Goal: Task Accomplishment & Management: Use online tool/utility

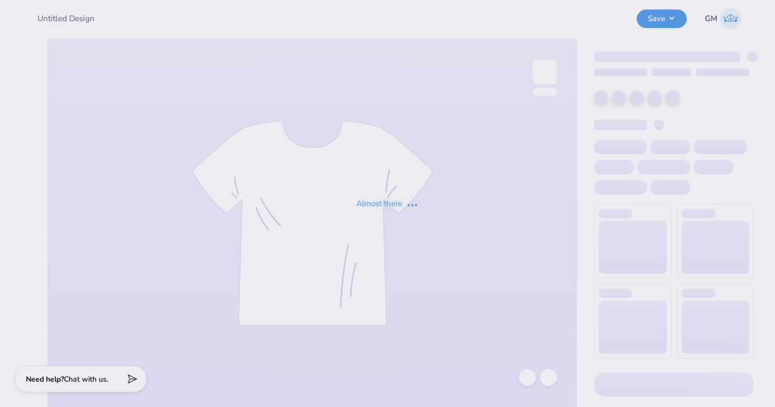
type input "DHOP 2025 T-Shirt"
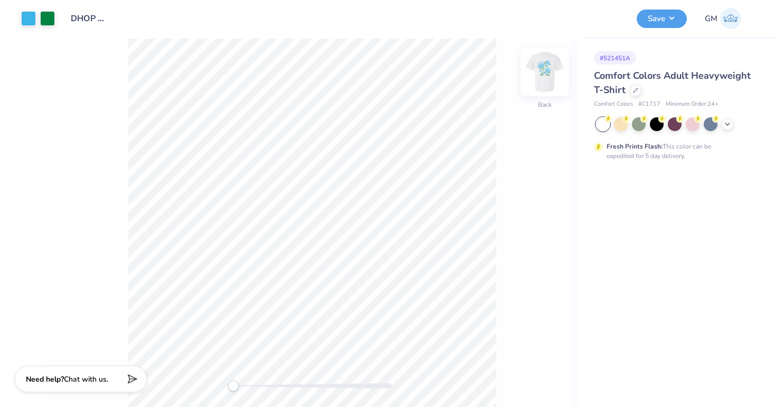
click at [546, 68] on img at bounding box center [545, 72] width 42 height 42
click at [633, 93] on div at bounding box center [636, 89] width 12 height 12
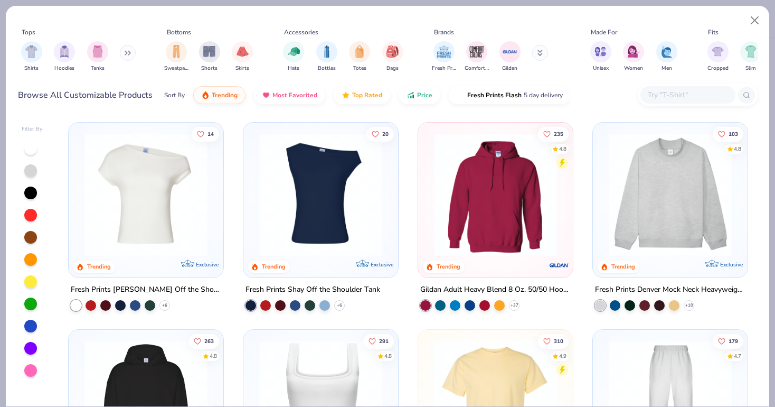
click at [682, 98] on input "text" at bounding box center [687, 95] width 81 height 12
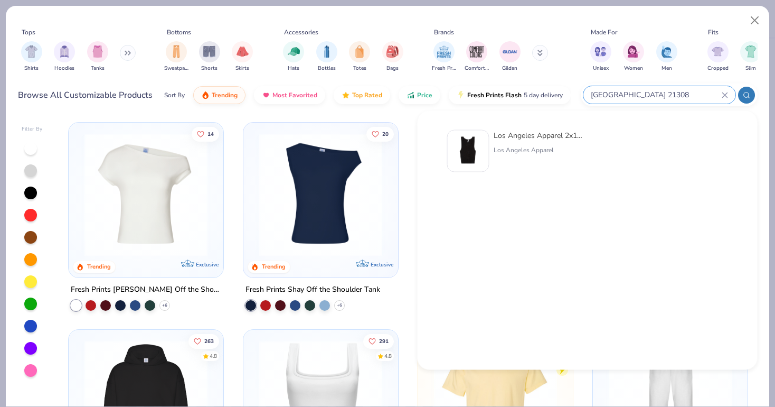
type input "los angeles 21308"
click at [507, 140] on div "Los Angeles Apparel 2x1 Rib Crop Tank" at bounding box center [538, 135] width 89 height 11
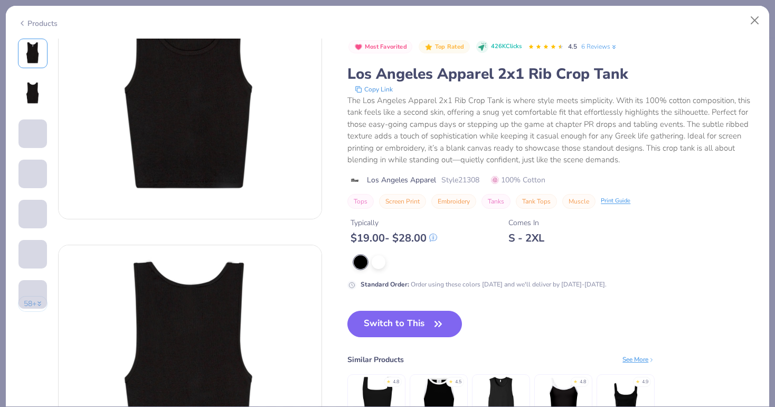
scroll to position [117, 0]
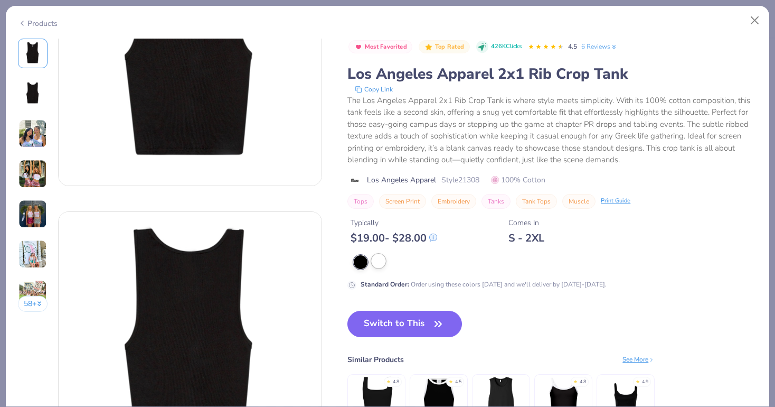
click at [382, 268] on div at bounding box center [379, 261] width 14 height 14
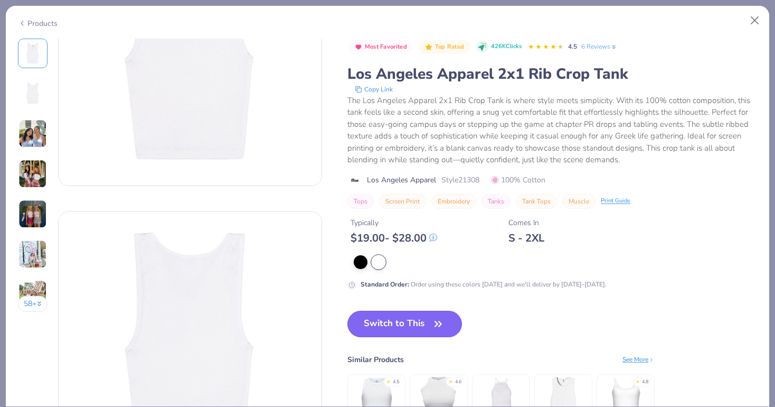
click at [391, 322] on button "Switch to This" at bounding box center [404, 324] width 115 height 26
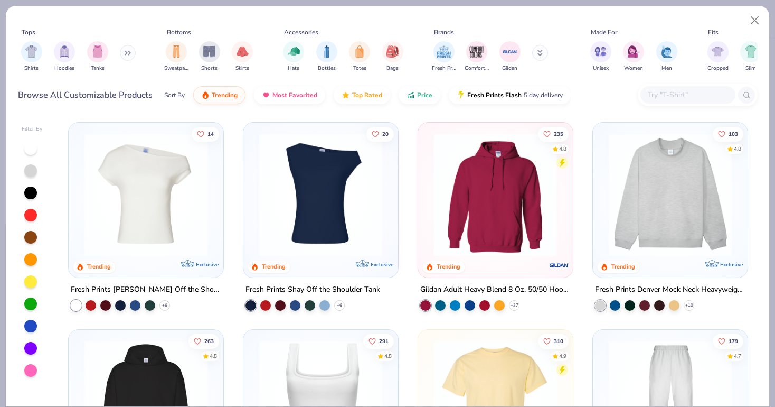
type textarea "x"
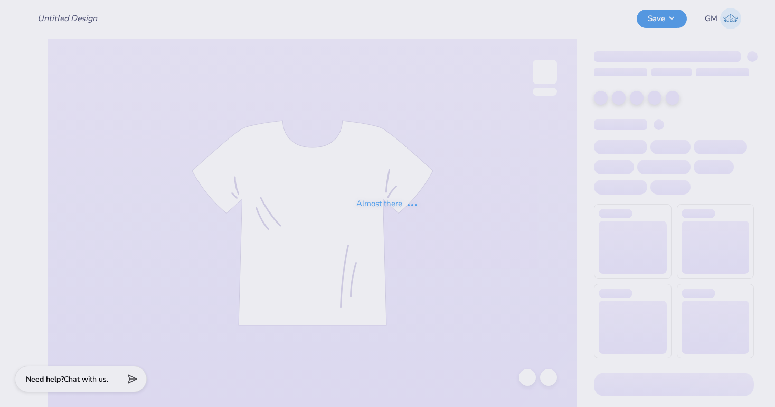
type input "DHOP 2025 T-Shirt"
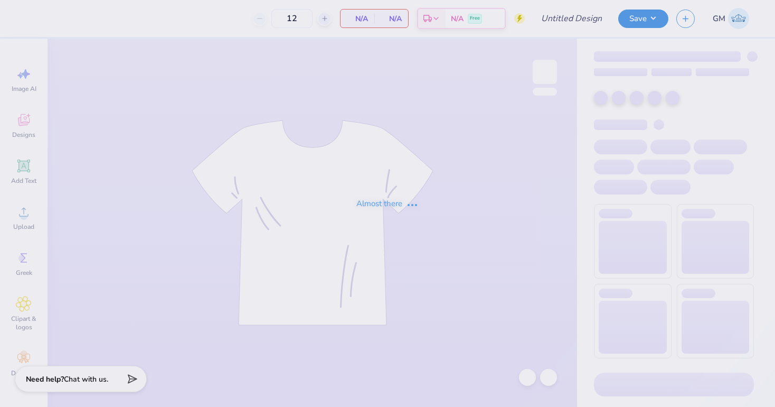
type input "DHOP 2025 T-Shirt"
type input "80"
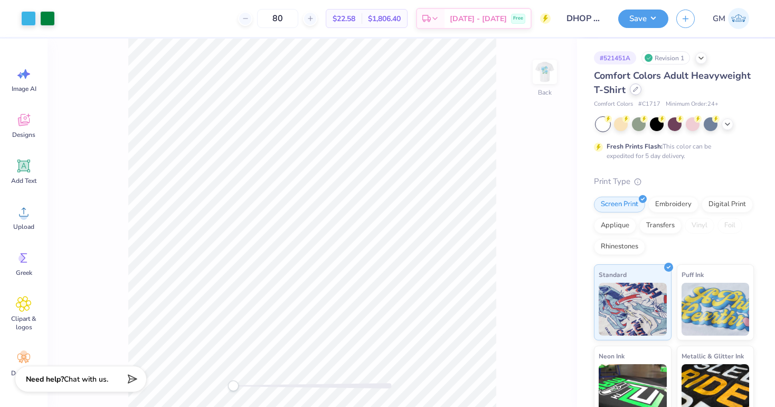
click at [634, 90] on icon at bounding box center [636, 89] width 4 height 4
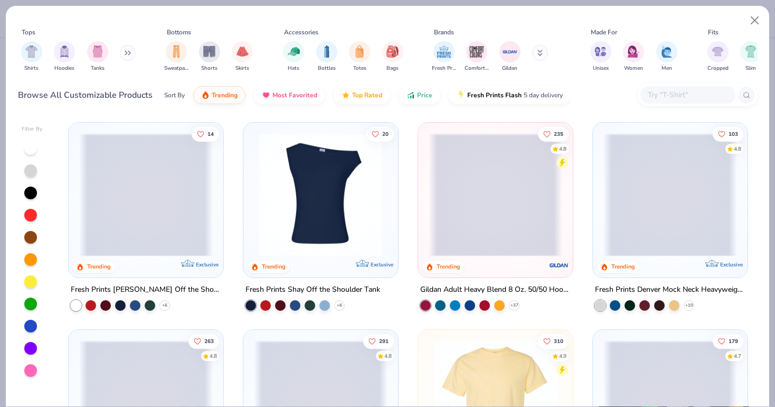
click at [701, 97] on input "text" at bounding box center [687, 95] width 81 height 12
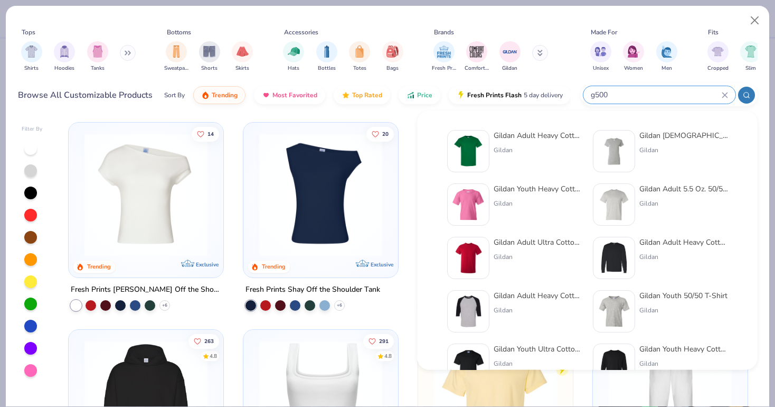
type input "g500"
click at [523, 138] on div "Gildan Adult Heavy Cotton T-Shirt" at bounding box center [538, 135] width 89 height 11
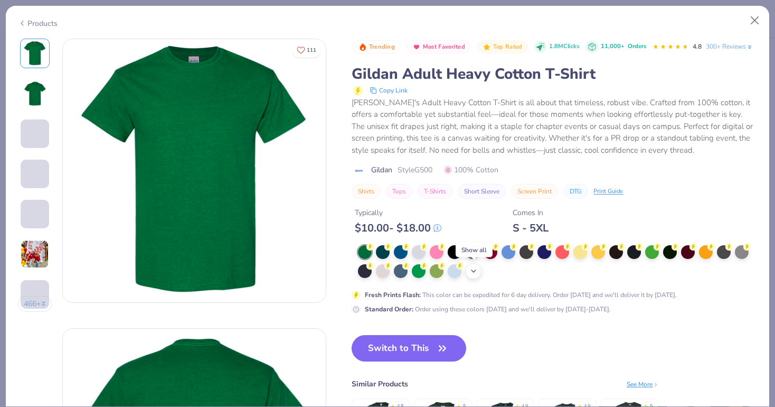
click at [474, 273] on icon at bounding box center [473, 271] width 8 height 8
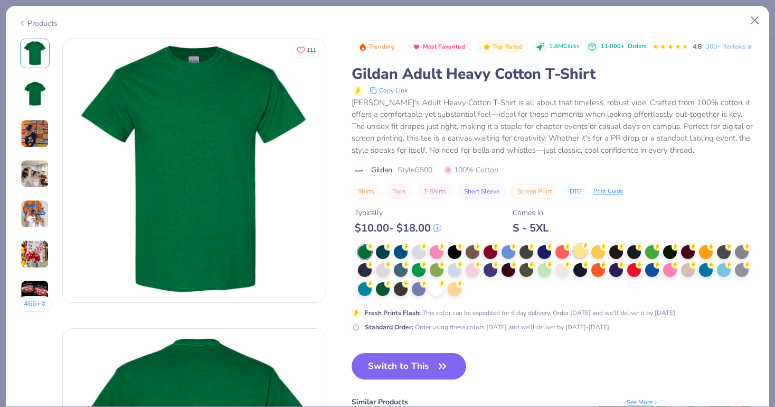
click at [584, 253] on div at bounding box center [581, 251] width 14 height 14
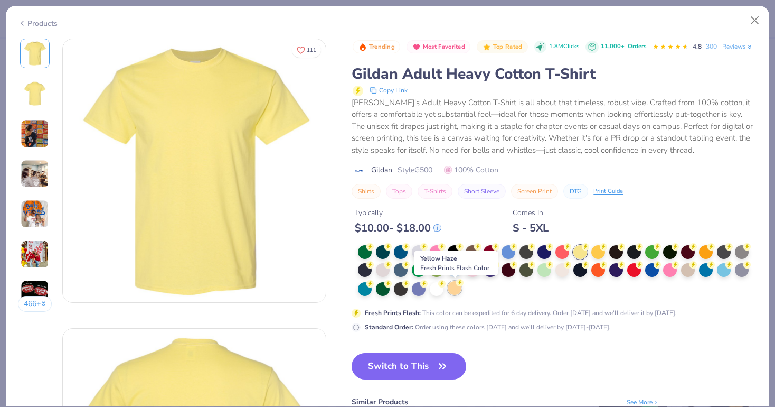
click at [457, 284] on circle at bounding box center [459, 282] width 7 height 7
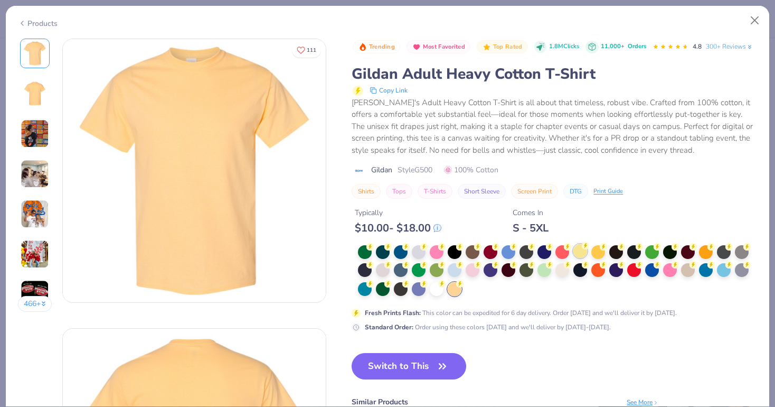
click at [581, 252] on div at bounding box center [581, 251] width 14 height 14
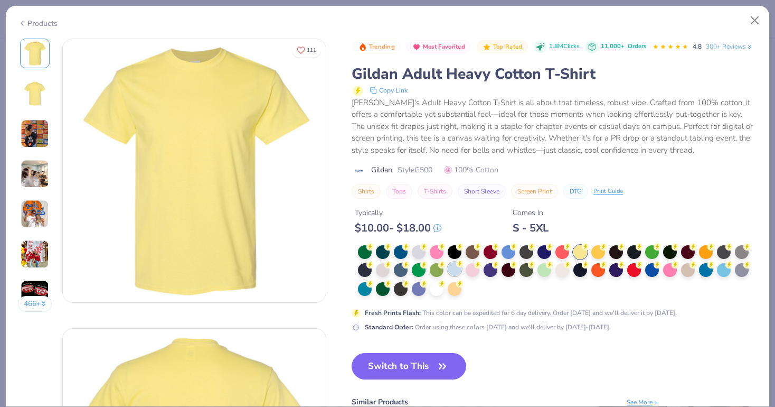
click at [462, 269] on div at bounding box center [455, 269] width 14 height 14
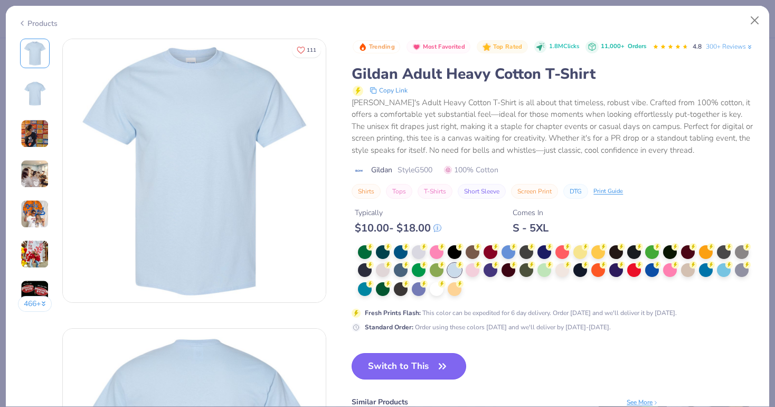
click at [414, 365] on button "Switch to This" at bounding box center [409, 366] width 115 height 26
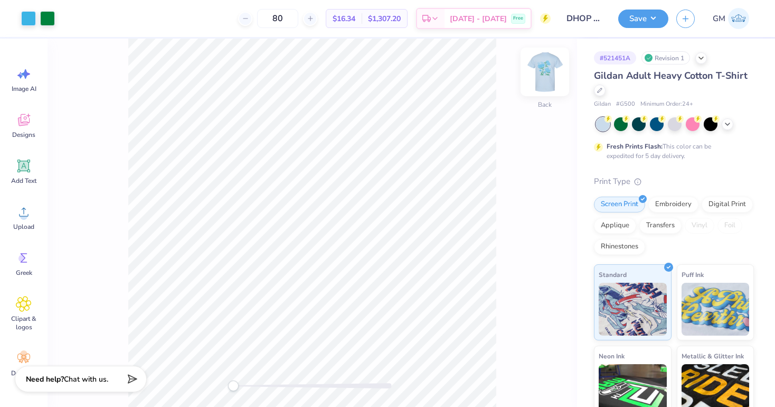
click at [548, 74] on img at bounding box center [545, 72] width 42 height 42
click at [30, 16] on div at bounding box center [28, 17] width 15 height 15
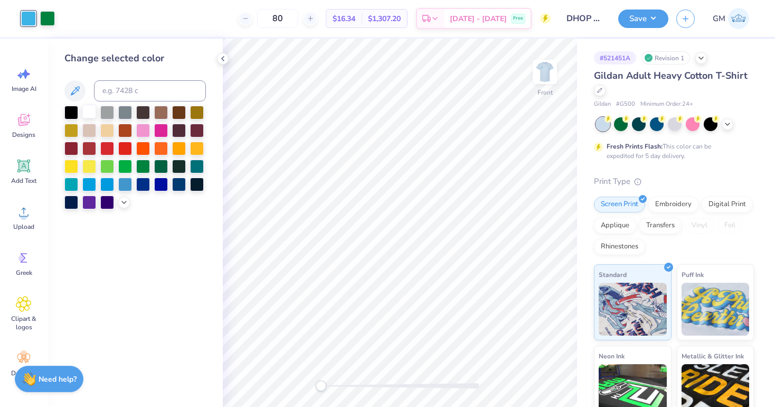
click at [91, 112] on div at bounding box center [89, 112] width 14 height 14
click at [552, 67] on img at bounding box center [545, 72] width 42 height 42
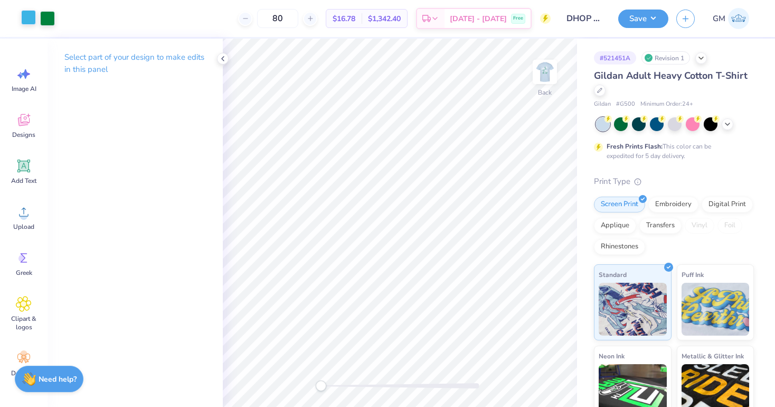
click at [27, 18] on div at bounding box center [28, 17] width 15 height 15
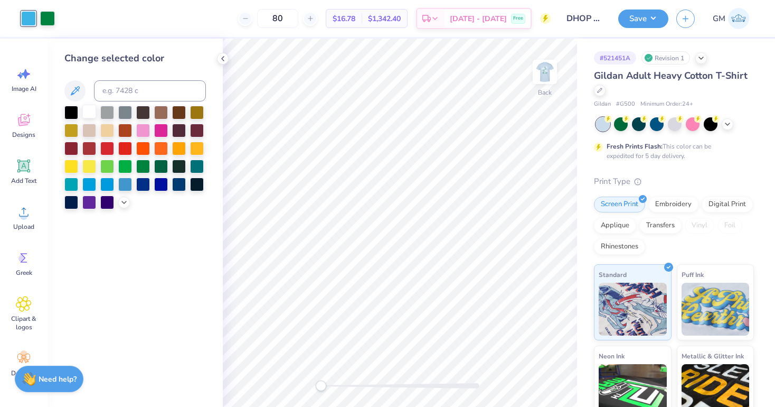
click at [91, 115] on div at bounding box center [89, 112] width 14 height 14
click at [640, 21] on button "Save" at bounding box center [643, 17] width 50 height 18
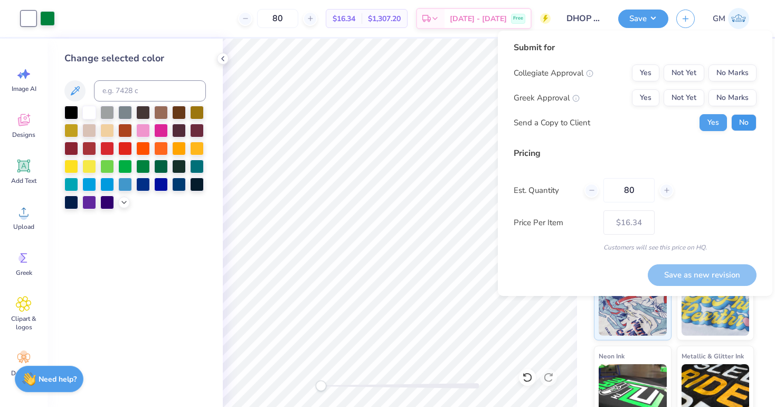
click at [743, 116] on button "No" at bounding box center [743, 122] width 25 height 17
click at [737, 98] on button "No Marks" at bounding box center [733, 97] width 48 height 17
click at [737, 78] on button "No Marks" at bounding box center [733, 72] width 48 height 17
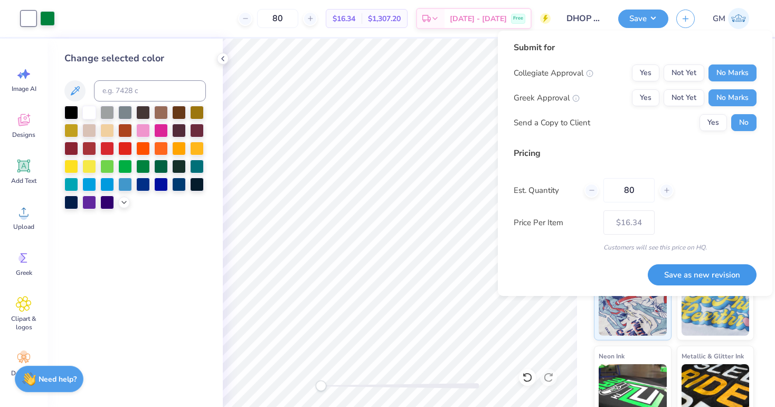
click at [698, 269] on button "Save as new revision" at bounding box center [702, 275] width 109 height 22
type input "$16.34"
click at [640, 192] on input "80" at bounding box center [629, 190] width 51 height 24
type input "8"
type input "0"
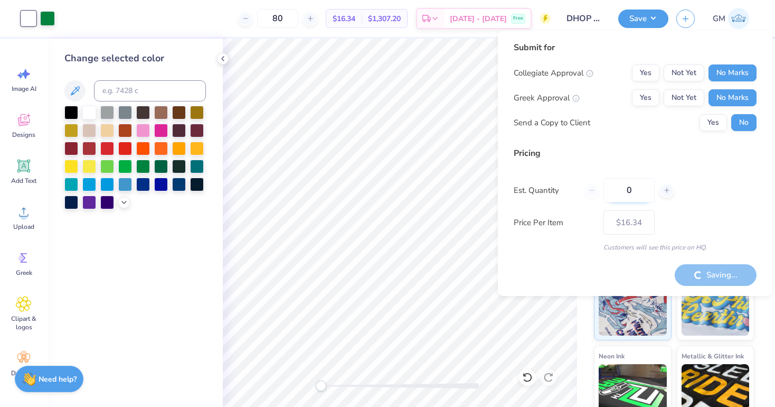
type input "0"
type input "02"
type input "2"
type input "0"
type input "2"
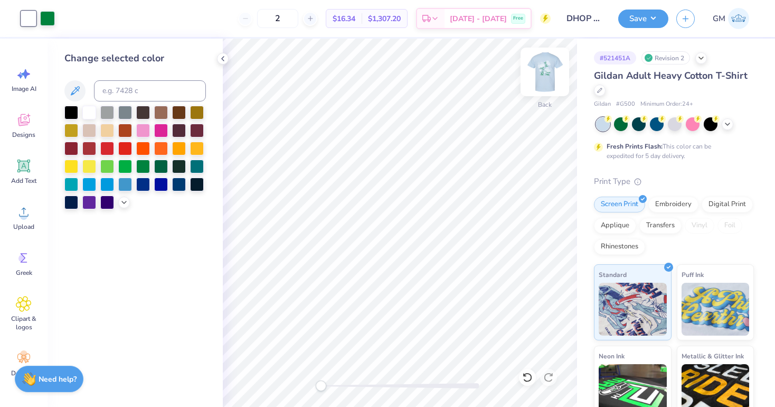
click at [552, 66] on img at bounding box center [545, 72] width 42 height 42
click at [552, 69] on img at bounding box center [545, 72] width 42 height 42
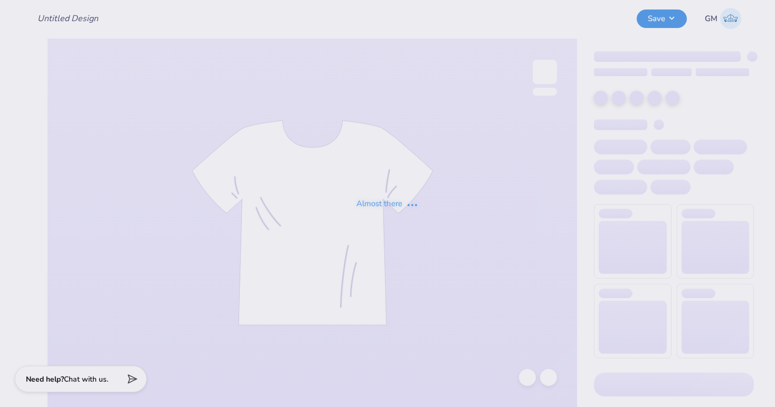
type input "DHOP 2025 T-Shirt"
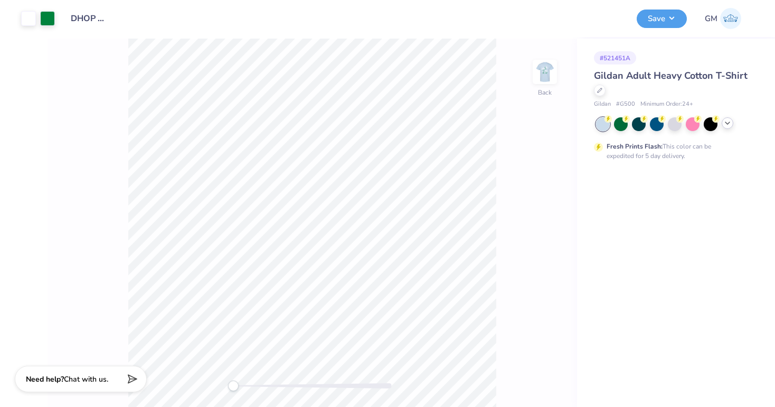
click at [726, 126] on icon at bounding box center [728, 123] width 8 height 8
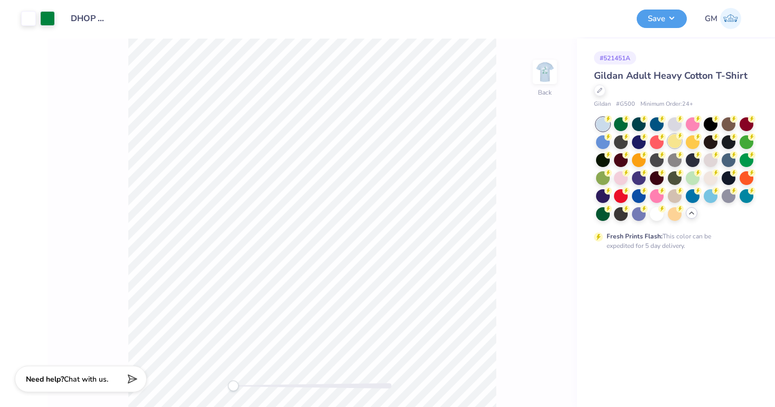
click at [676, 142] on div at bounding box center [675, 141] width 14 height 14
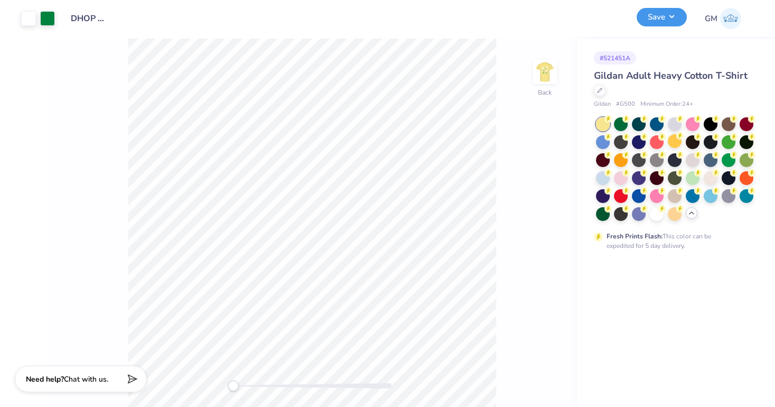
click at [659, 21] on button "Save" at bounding box center [662, 17] width 50 height 18
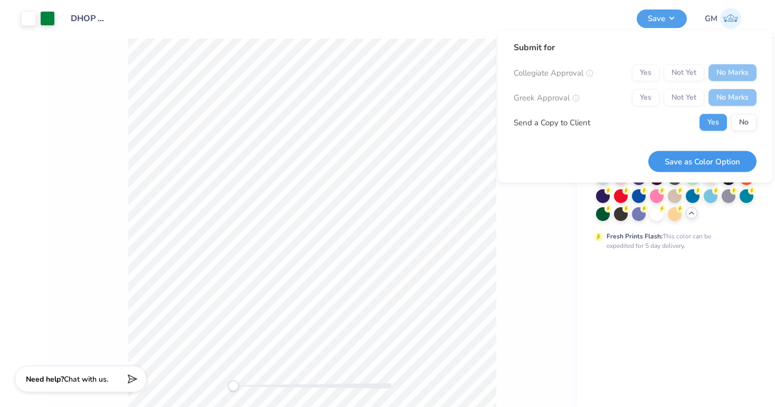
click at [715, 158] on button "Save as Color Option" at bounding box center [703, 162] width 108 height 22
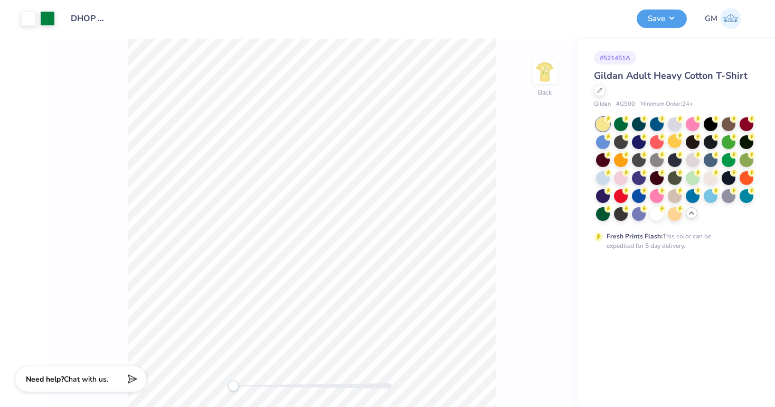
click at [623, 177] on div at bounding box center [621, 178] width 14 height 14
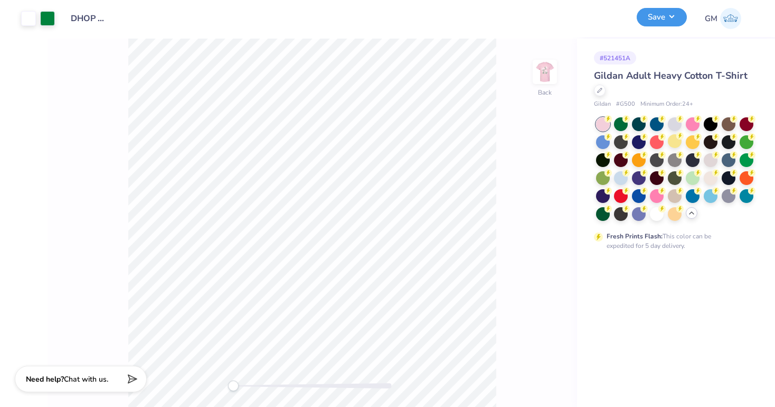
click at [656, 17] on button "Save" at bounding box center [662, 17] width 50 height 18
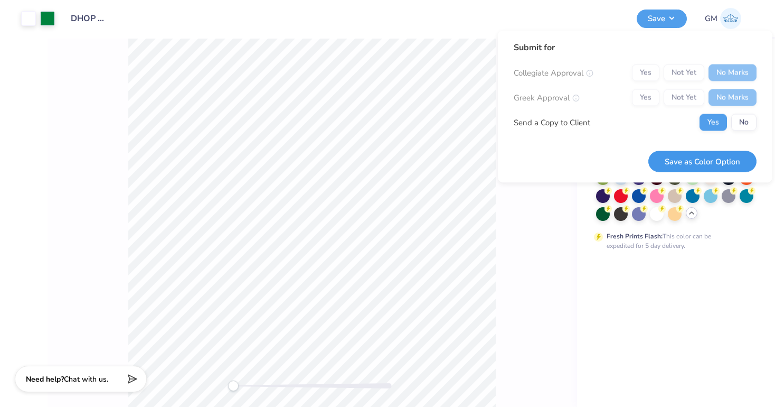
click at [710, 159] on button "Save as Color Option" at bounding box center [703, 162] width 108 height 22
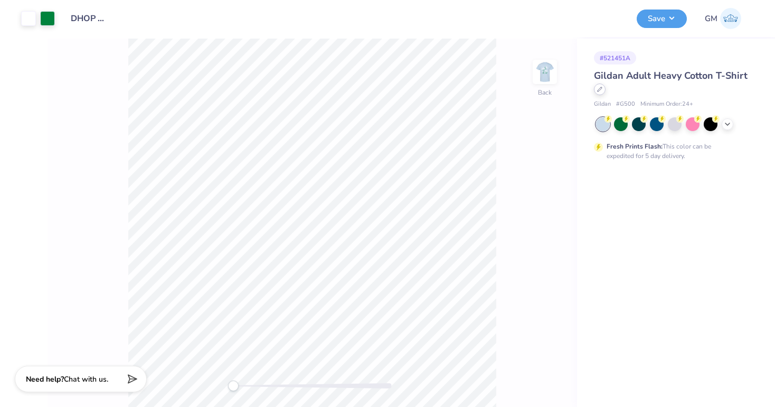
click at [602, 87] on icon at bounding box center [600, 89] width 4 height 4
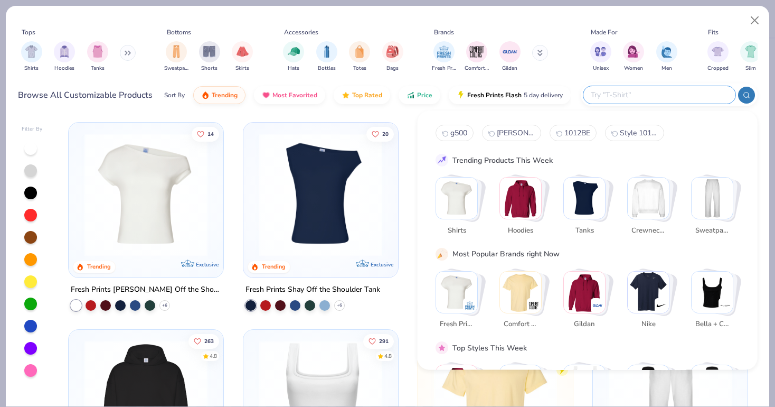
click at [707, 92] on input "text" at bounding box center [659, 95] width 138 height 12
type input "tank"
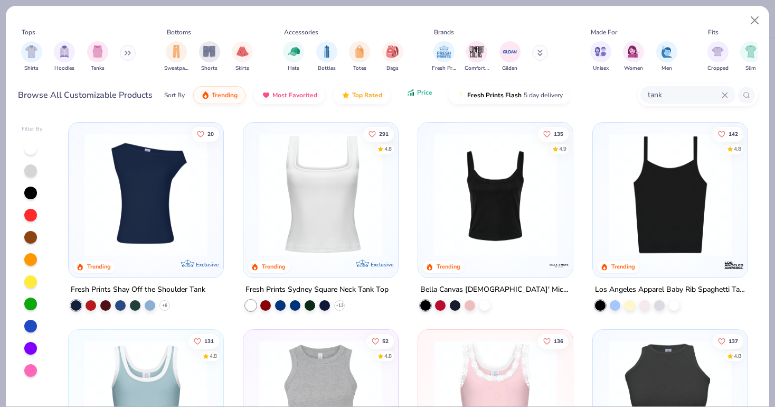
click at [412, 98] on button "Price" at bounding box center [420, 92] width 42 height 18
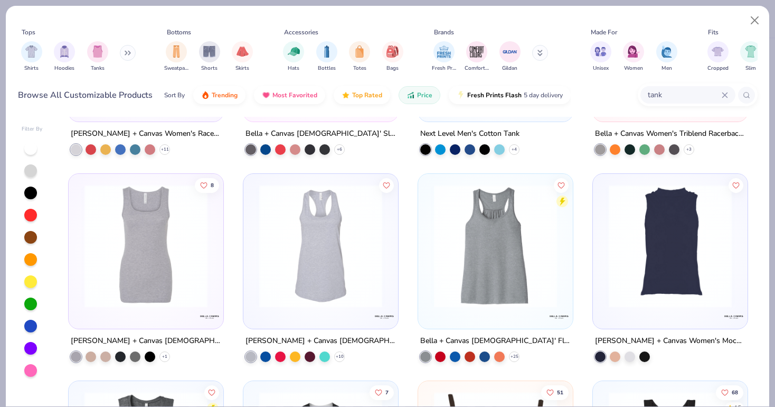
scroll to position [777, 0]
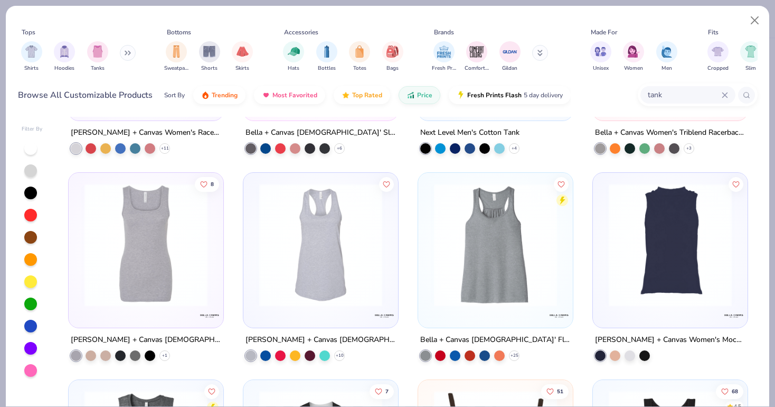
click at [170, 300] on img at bounding box center [146, 244] width 134 height 123
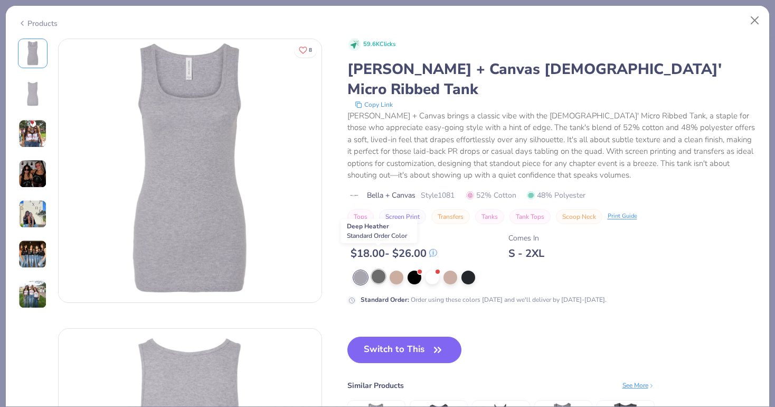
click at [374, 269] on div at bounding box center [379, 276] width 14 height 14
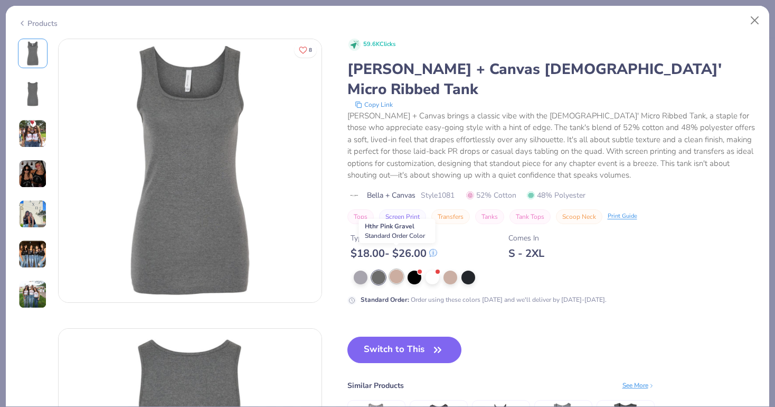
click at [398, 269] on div at bounding box center [397, 276] width 14 height 14
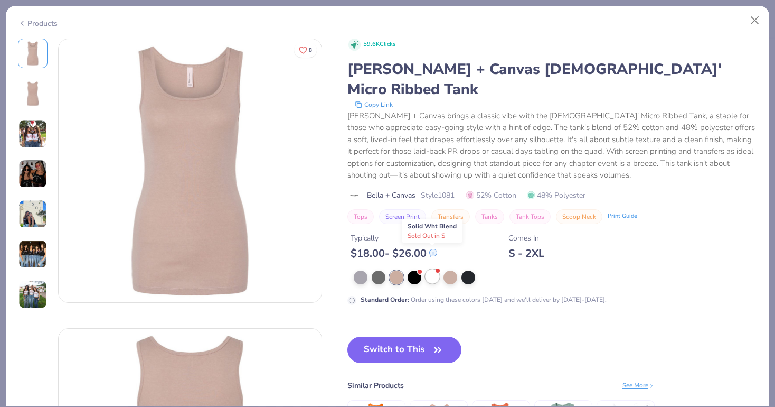
click at [434, 269] on div at bounding box center [433, 276] width 14 height 14
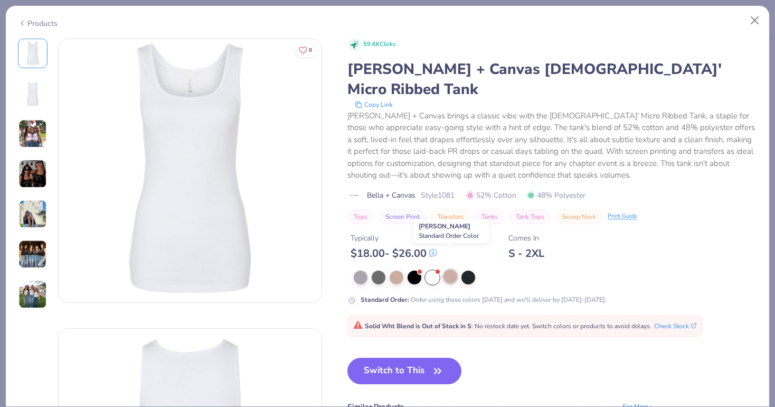
click at [453, 269] on div at bounding box center [451, 276] width 14 height 14
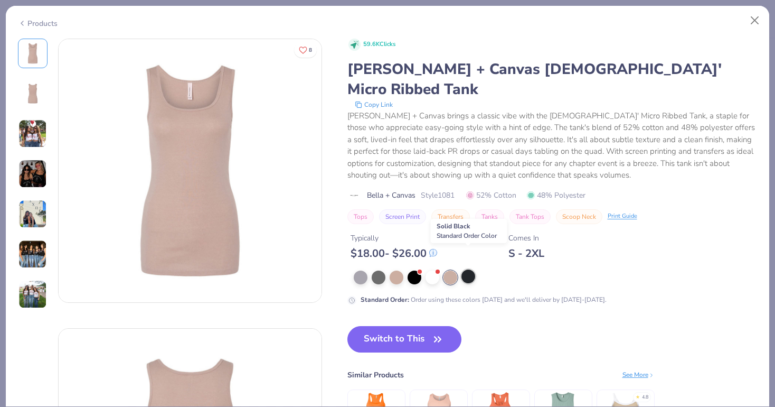
click at [465, 269] on div at bounding box center [469, 276] width 14 height 14
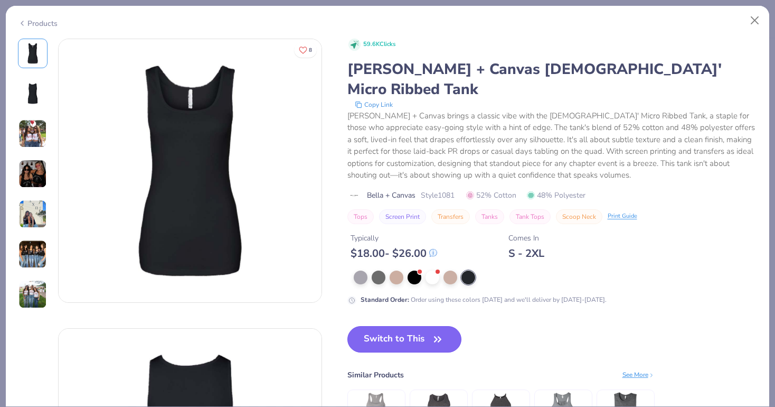
click at [399, 326] on button "Switch to This" at bounding box center [404, 339] width 115 height 26
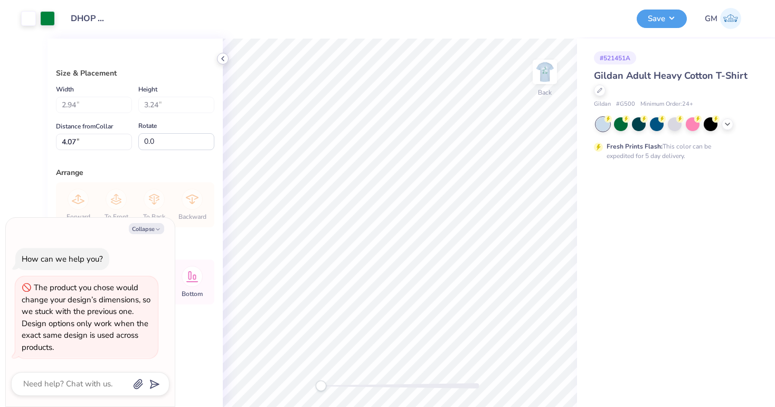
click at [223, 61] on polyline at bounding box center [223, 59] width 2 height 4
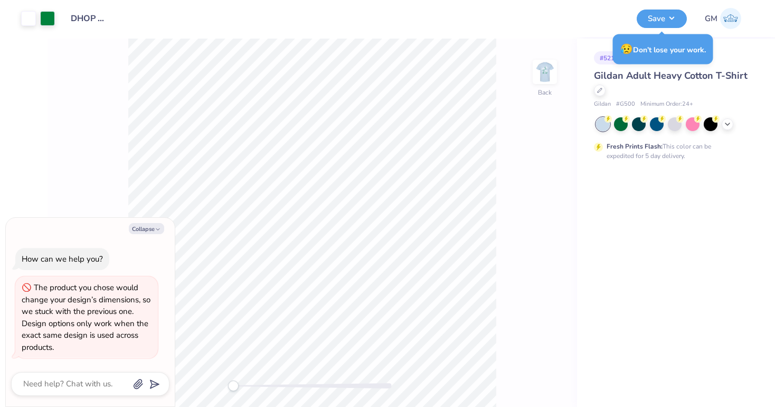
type textarea "x"
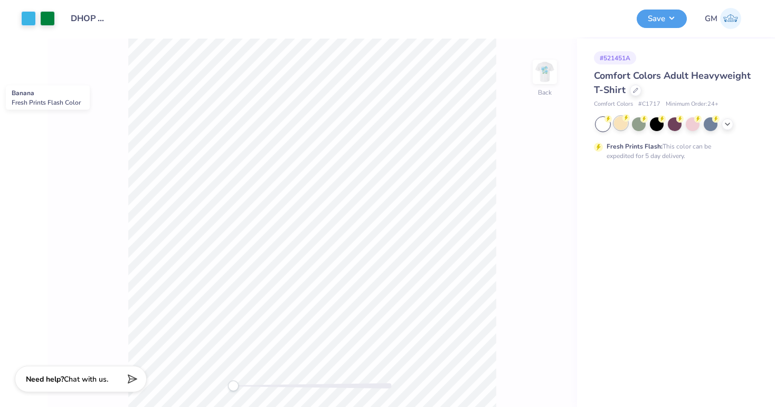
click at [619, 121] on div at bounding box center [621, 123] width 14 height 14
click at [23, 18] on div at bounding box center [28, 17] width 15 height 15
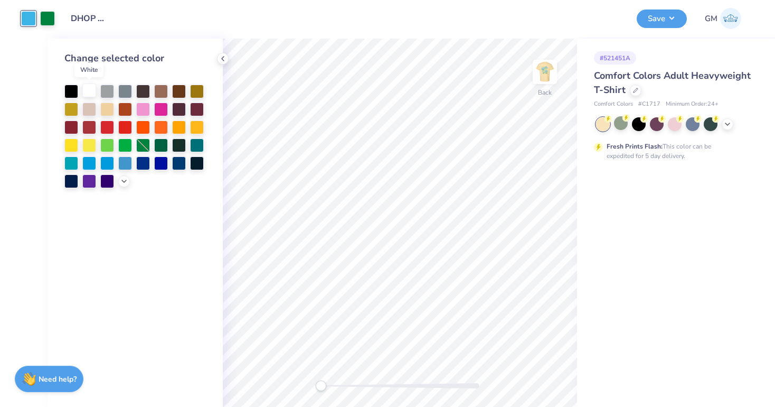
click at [89, 92] on div at bounding box center [89, 90] width 14 height 14
click at [543, 69] on img at bounding box center [545, 72] width 42 height 42
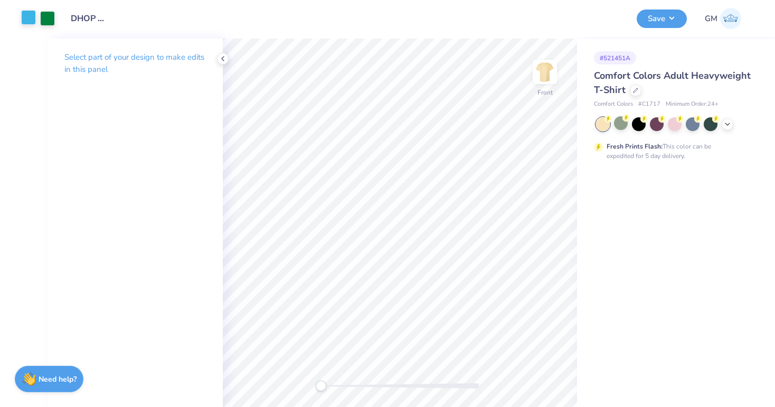
click at [29, 17] on div at bounding box center [28, 17] width 15 height 15
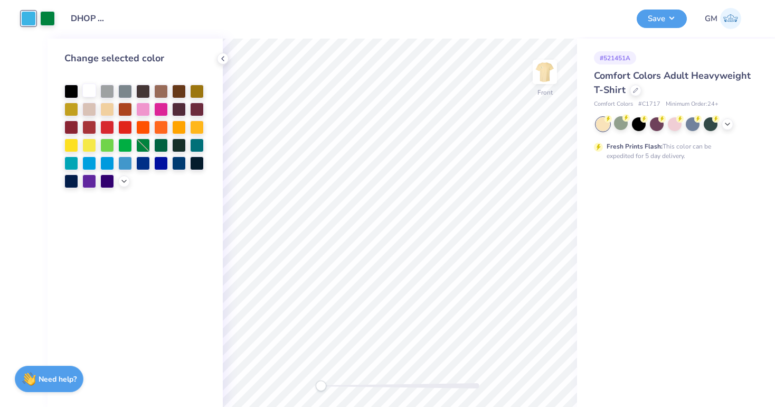
click at [92, 91] on div at bounding box center [89, 90] width 14 height 14
click at [662, 13] on button "Save" at bounding box center [662, 17] width 50 height 18
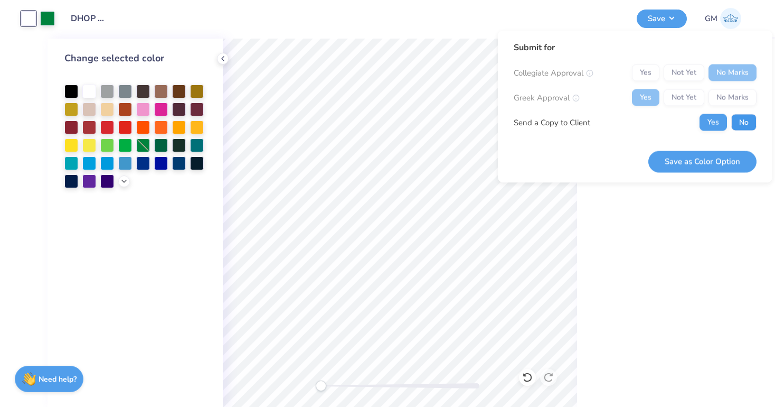
click at [738, 118] on button "No" at bounding box center [743, 122] width 25 height 17
click at [723, 161] on button "Save as Color Option" at bounding box center [703, 162] width 108 height 22
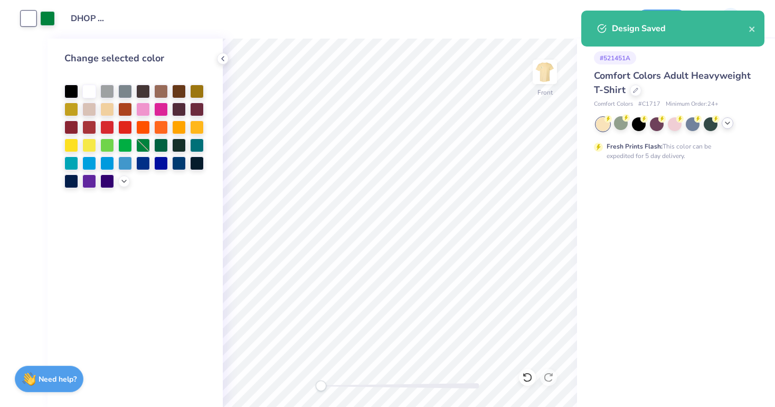
click at [729, 125] on icon at bounding box center [728, 123] width 8 height 8
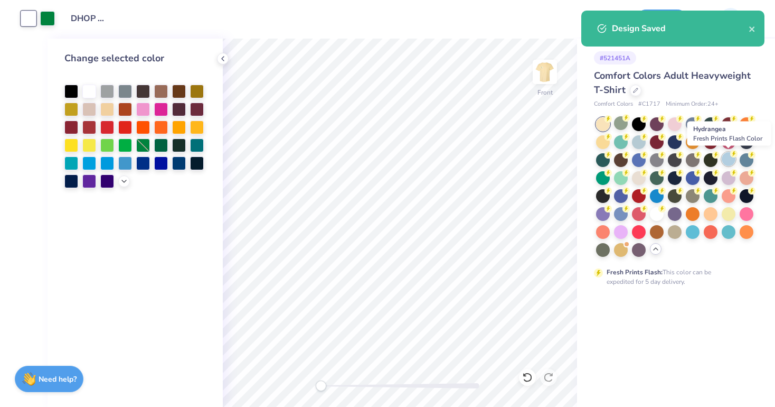
click at [731, 163] on div at bounding box center [729, 159] width 14 height 14
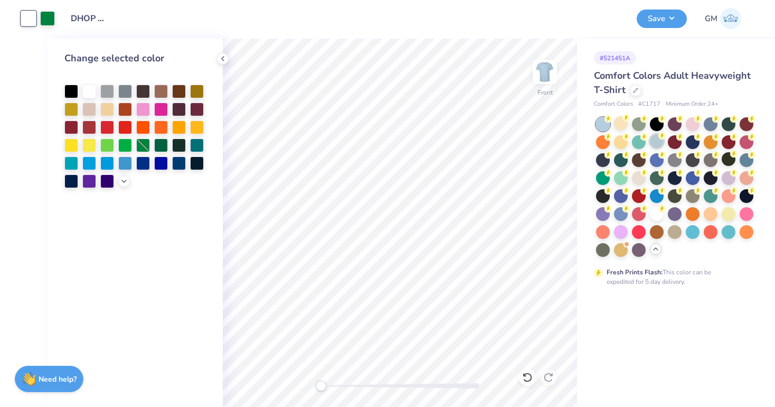
click at [660, 140] on div at bounding box center [657, 141] width 14 height 14
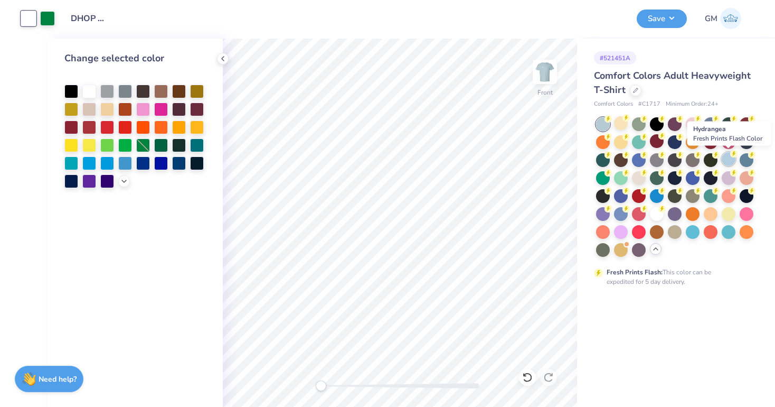
click at [728, 163] on div at bounding box center [729, 159] width 14 height 14
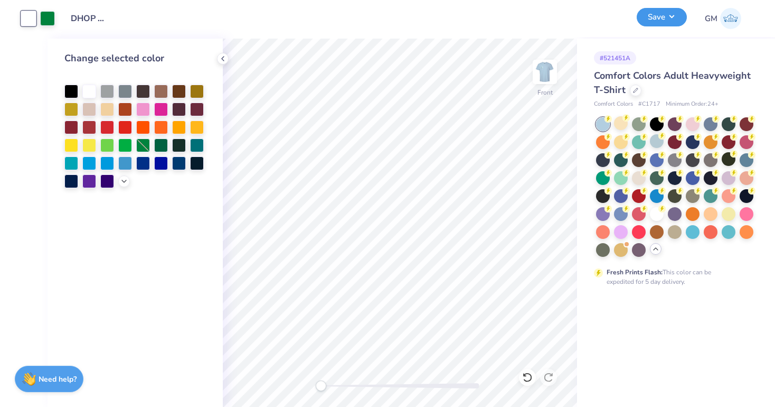
click at [651, 21] on button "Save" at bounding box center [662, 17] width 50 height 18
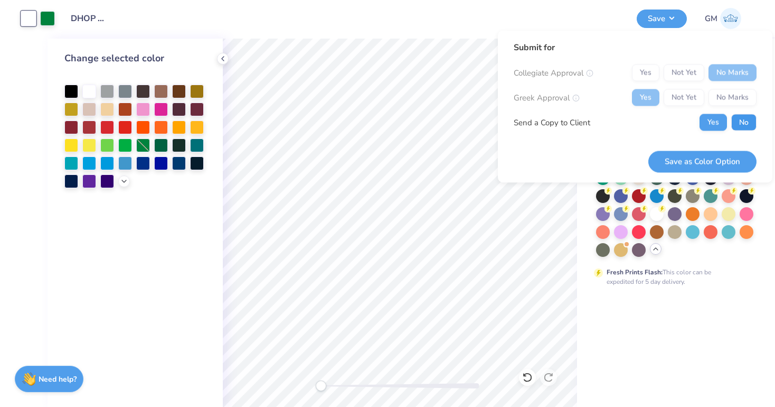
click at [741, 122] on button "No" at bounding box center [743, 122] width 25 height 17
click at [713, 159] on button "Save as Color Option" at bounding box center [703, 162] width 108 height 22
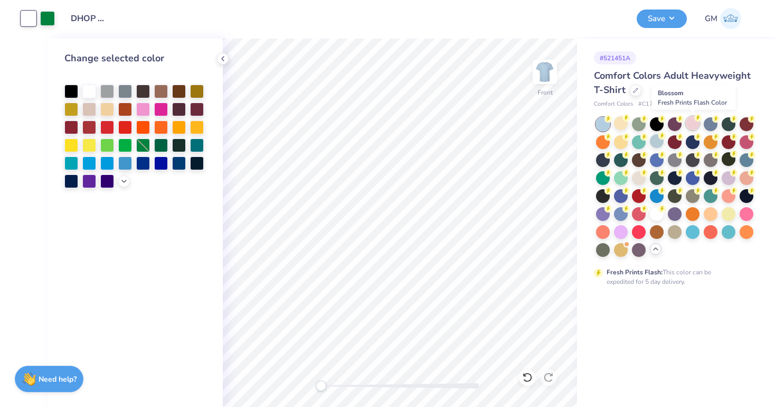
click at [692, 121] on div at bounding box center [693, 123] width 14 height 14
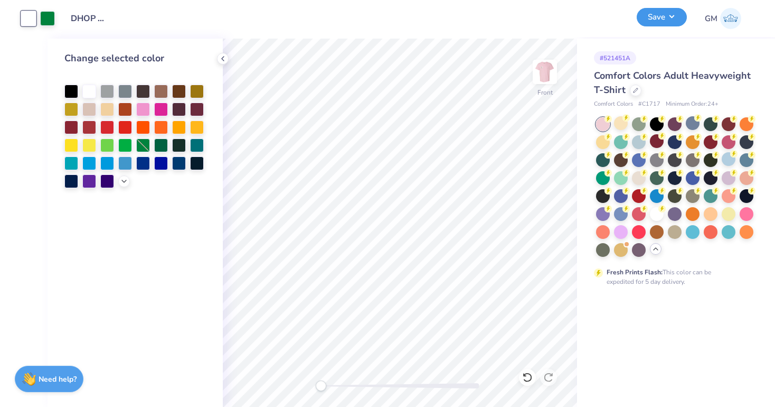
click at [659, 16] on button "Save" at bounding box center [662, 17] width 50 height 18
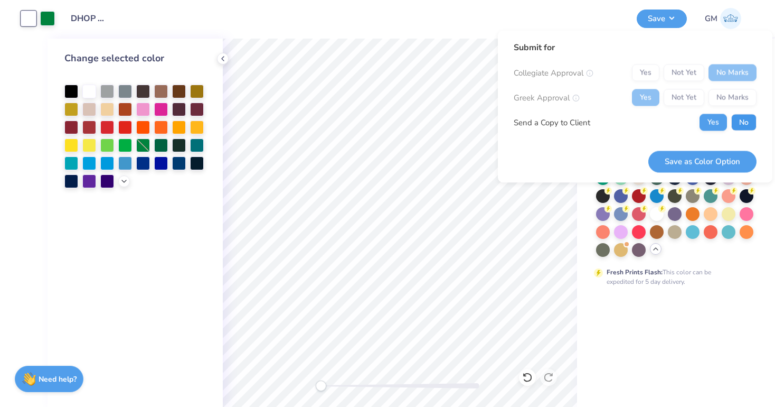
click at [740, 118] on button "No" at bounding box center [743, 122] width 25 height 17
click at [734, 160] on button "Save as Color Option" at bounding box center [703, 162] width 108 height 22
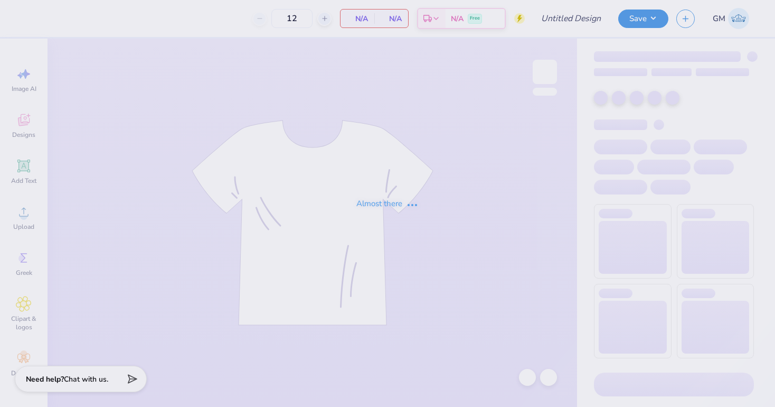
type input "DHOP 2025 T-Shirt"
type input "80"
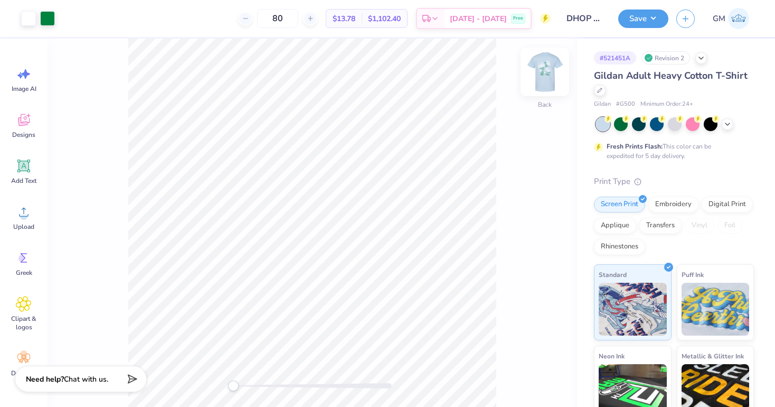
click at [553, 72] on img at bounding box center [545, 72] width 42 height 42
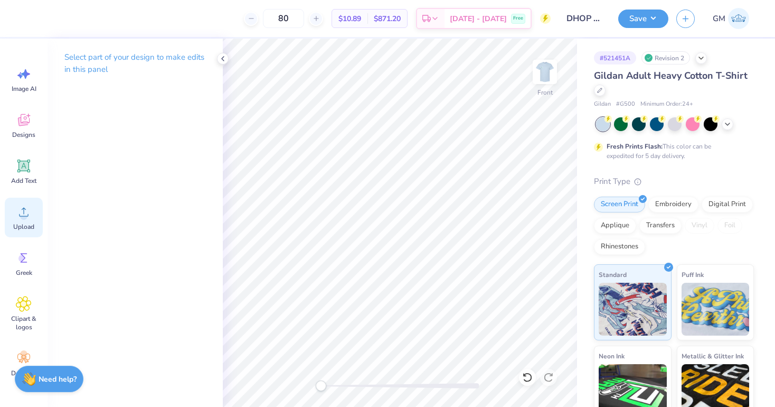
click at [27, 213] on icon at bounding box center [24, 212] width 16 height 16
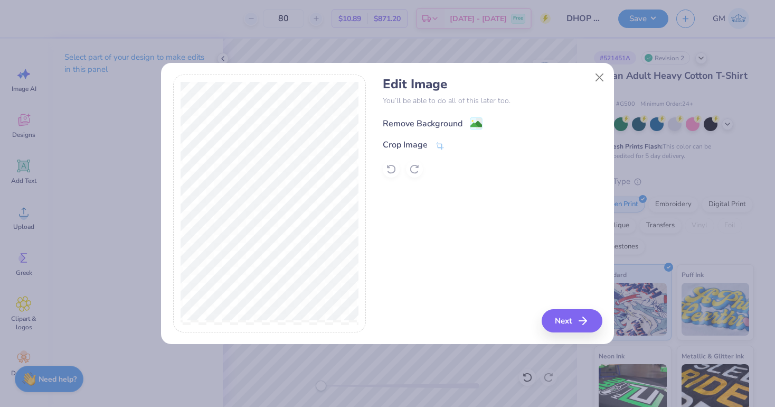
click at [420, 120] on div "Remove Background" at bounding box center [423, 123] width 80 height 13
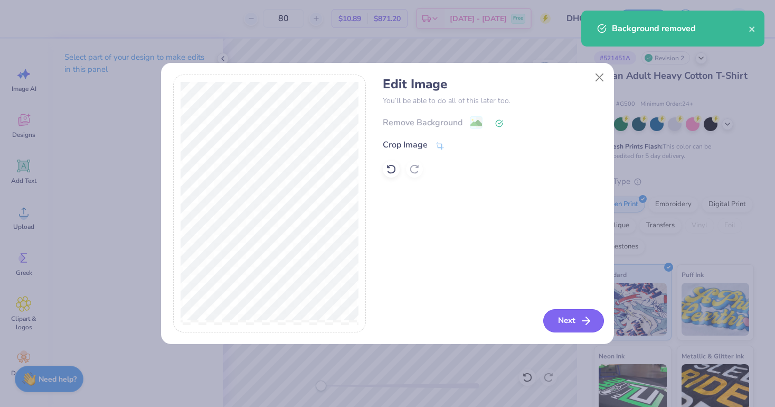
click at [557, 323] on button "Next" at bounding box center [573, 320] width 61 height 23
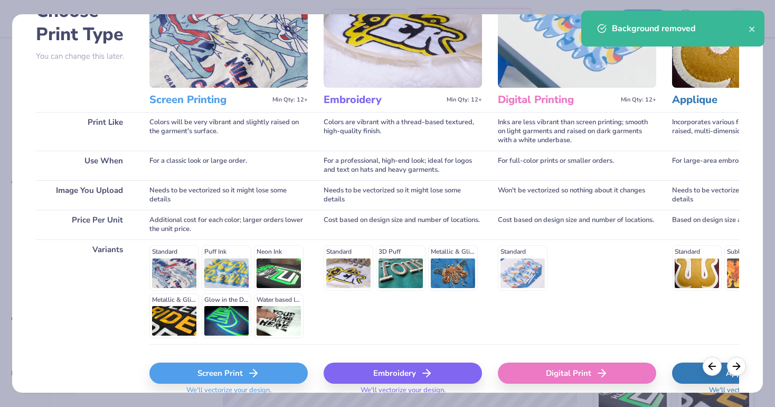
scroll to position [120, 0]
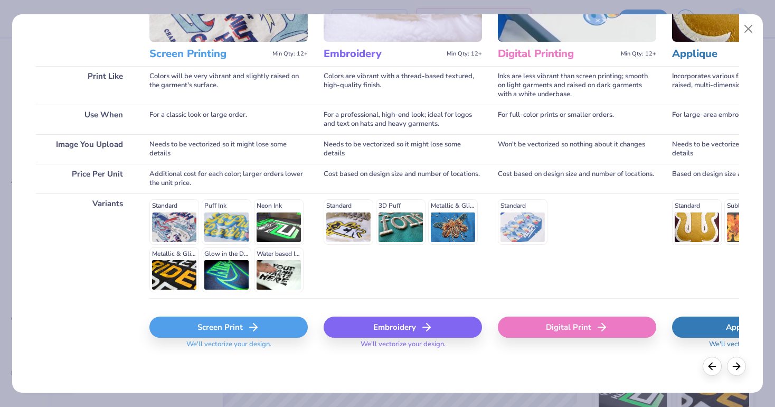
click at [198, 332] on div "Screen Print" at bounding box center [228, 326] width 158 height 21
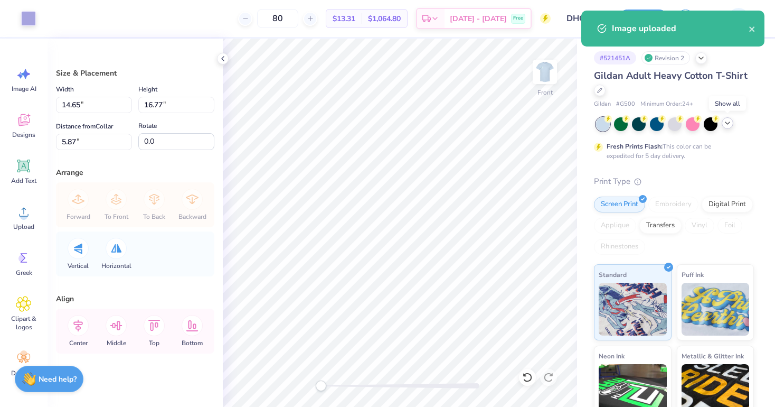
click at [726, 126] on icon at bounding box center [728, 123] width 8 height 8
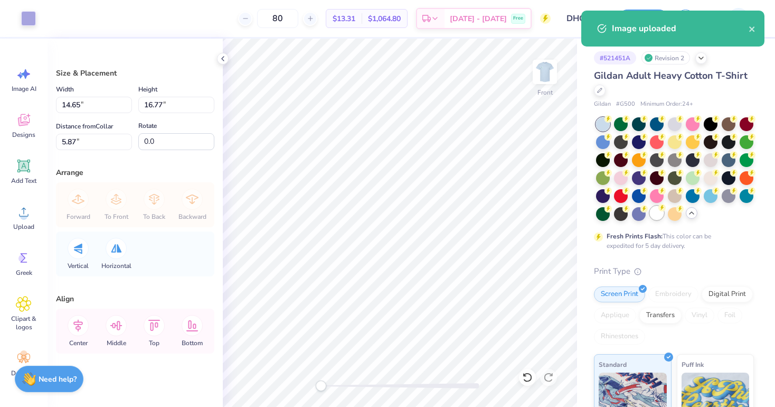
click at [655, 214] on div at bounding box center [657, 213] width 14 height 14
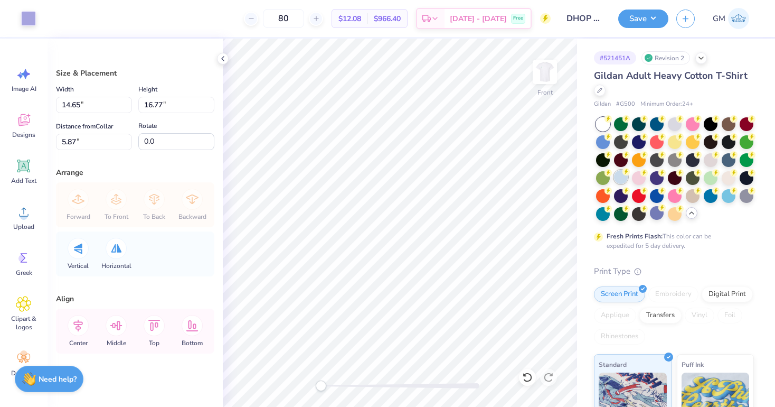
click at [623, 172] on circle at bounding box center [626, 171] width 7 height 7
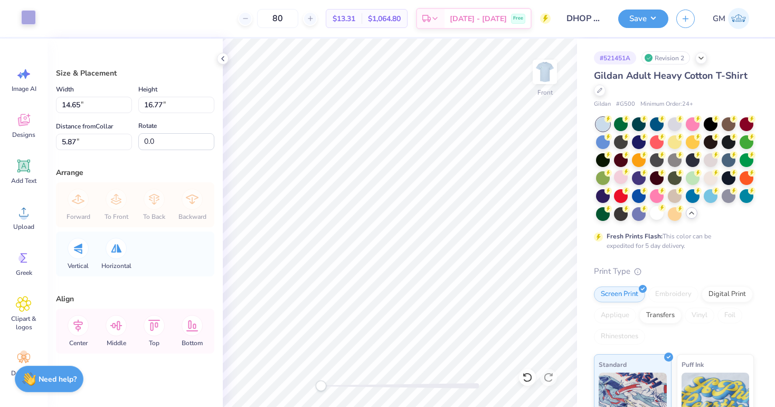
click at [31, 16] on div at bounding box center [28, 17] width 15 height 15
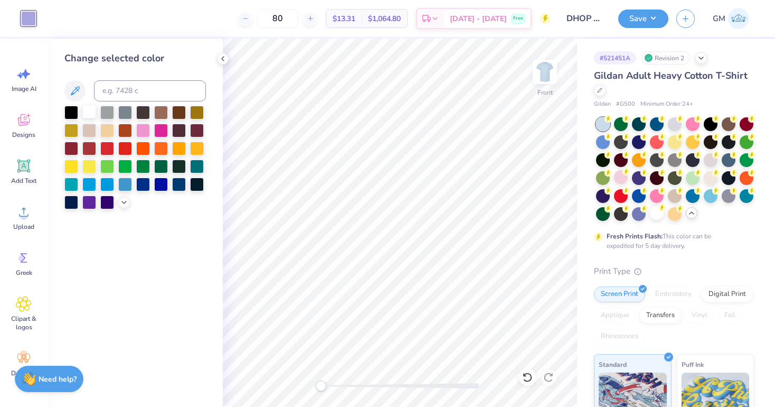
click at [90, 116] on div at bounding box center [89, 112] width 14 height 14
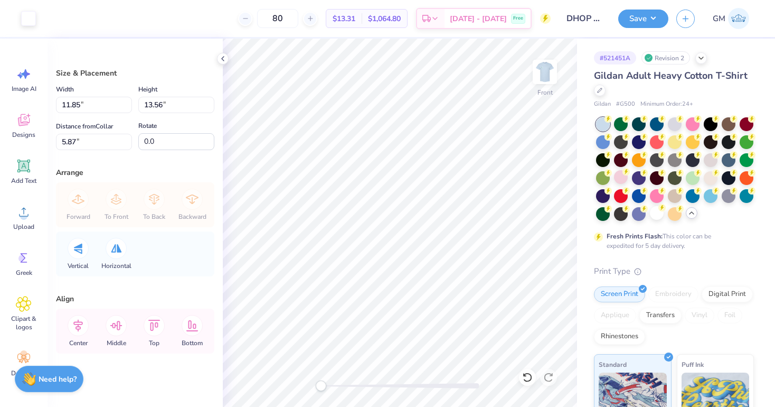
type input "11.85"
type input "13.56"
type input "12.59"
type input "14.41"
type input "5.78"
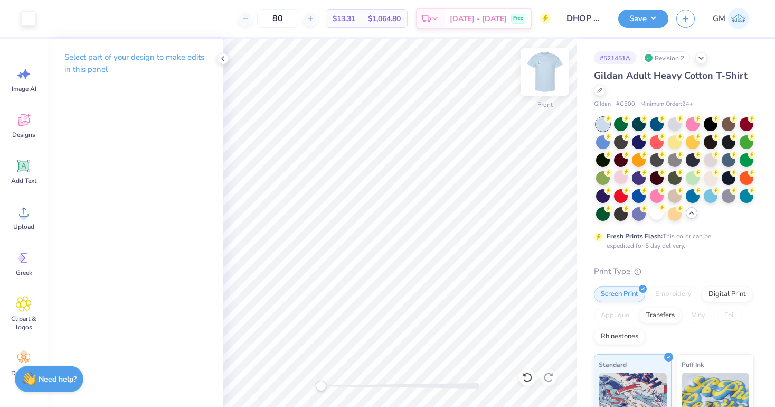
click at [543, 87] on img at bounding box center [545, 72] width 42 height 42
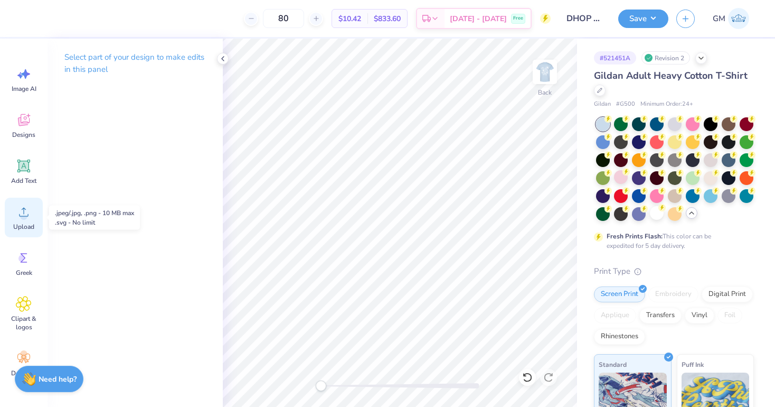
click at [18, 211] on icon at bounding box center [24, 212] width 16 height 16
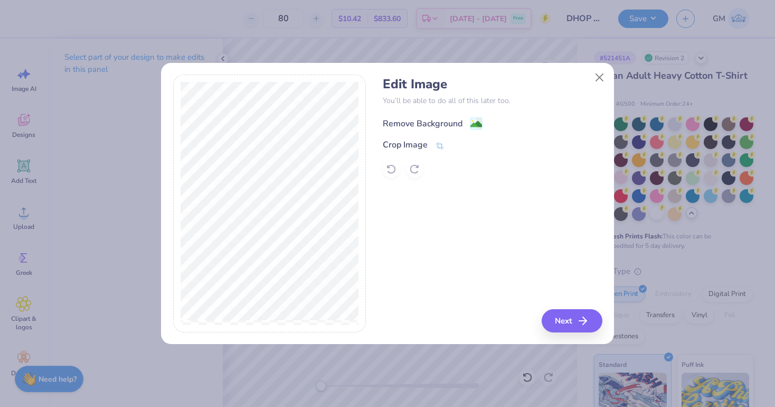
click at [401, 120] on div "Remove Background" at bounding box center [423, 123] width 80 height 13
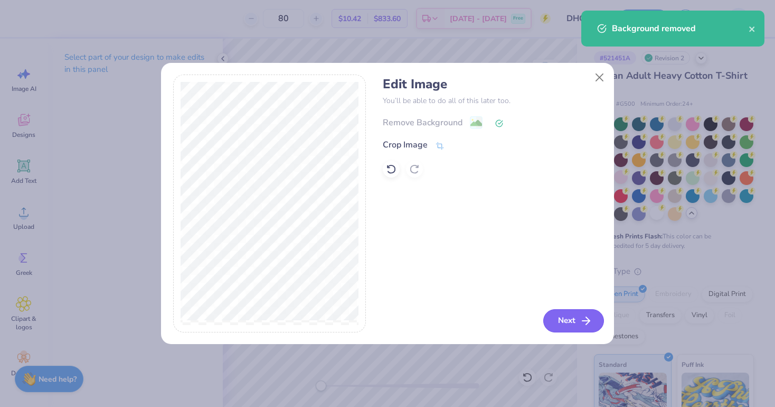
click at [557, 313] on button "Next" at bounding box center [573, 320] width 61 height 23
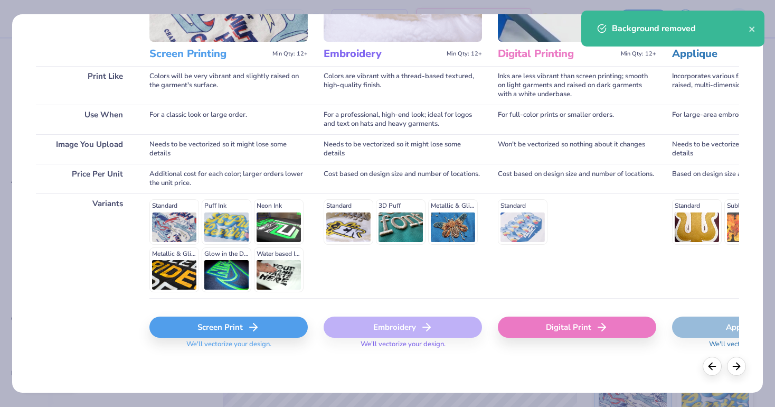
click at [233, 332] on div "Screen Print" at bounding box center [228, 326] width 158 height 21
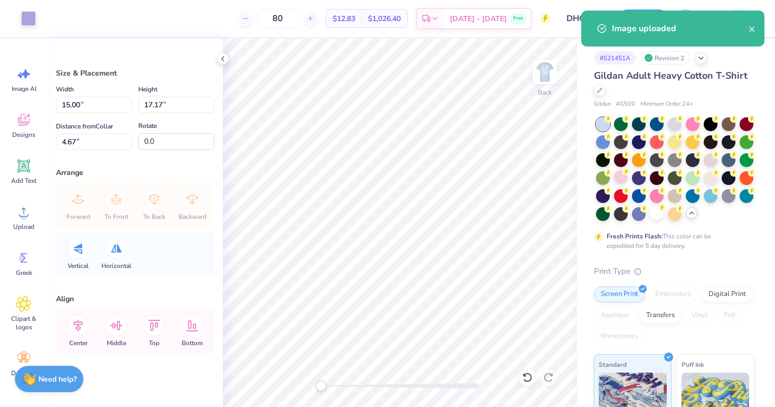
type input "4.32"
type input "4.95"
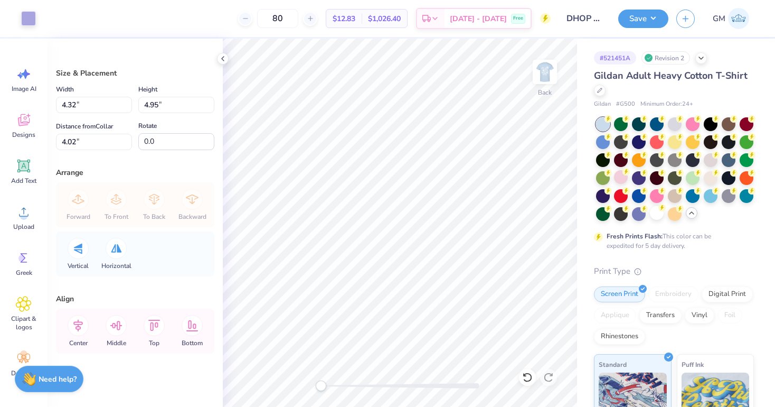
type input "3.74"
type input "4.28"
type input "4.02"
click at [35, 23] on div at bounding box center [28, 17] width 15 height 15
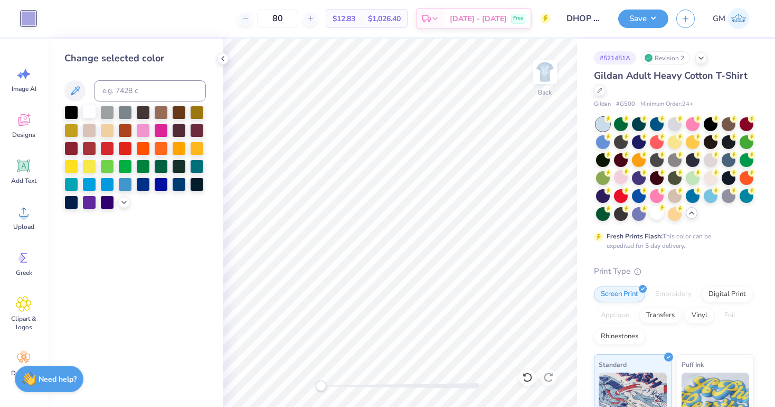
click at [90, 112] on div at bounding box center [89, 112] width 14 height 14
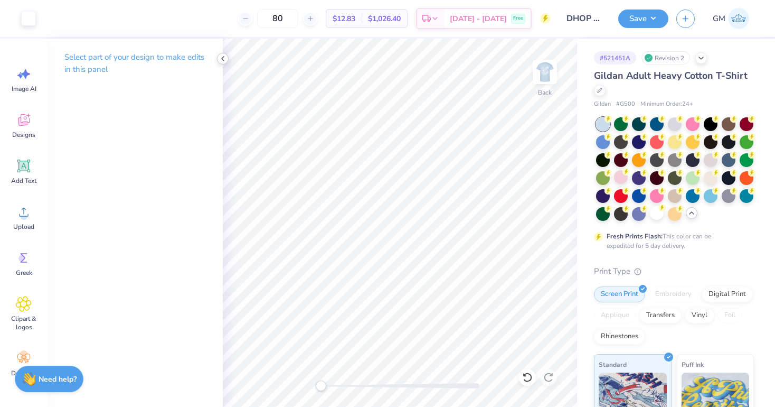
click at [223, 59] on icon at bounding box center [223, 58] width 8 height 8
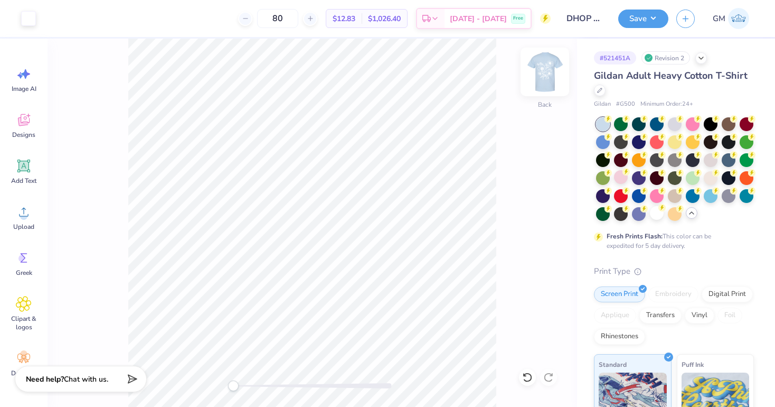
click at [540, 67] on img at bounding box center [545, 72] width 42 height 42
click at [694, 175] on div at bounding box center [693, 177] width 14 height 14
click at [638, 178] on div at bounding box center [639, 177] width 14 height 14
